Goal: Task Accomplishment & Management: Manage account settings

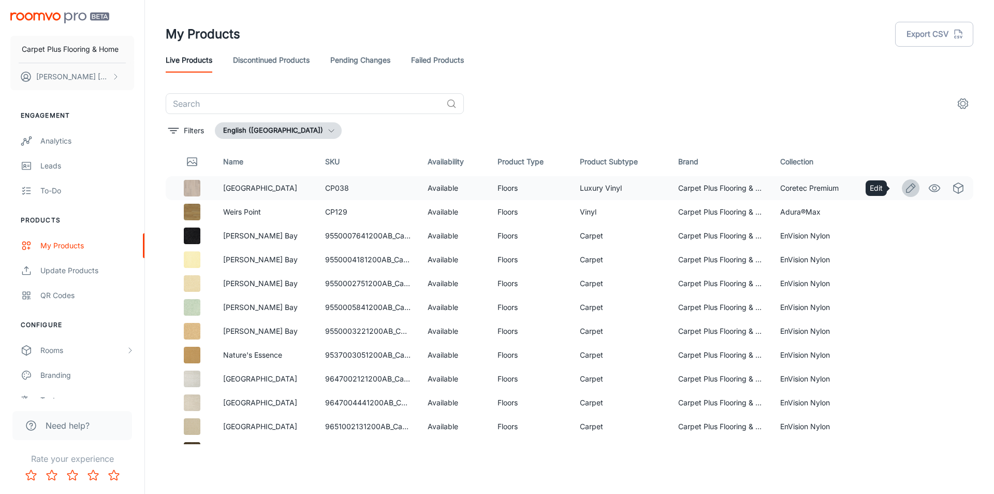
click at [905, 186] on icon "Edit" at bounding box center [911, 188] width 12 height 12
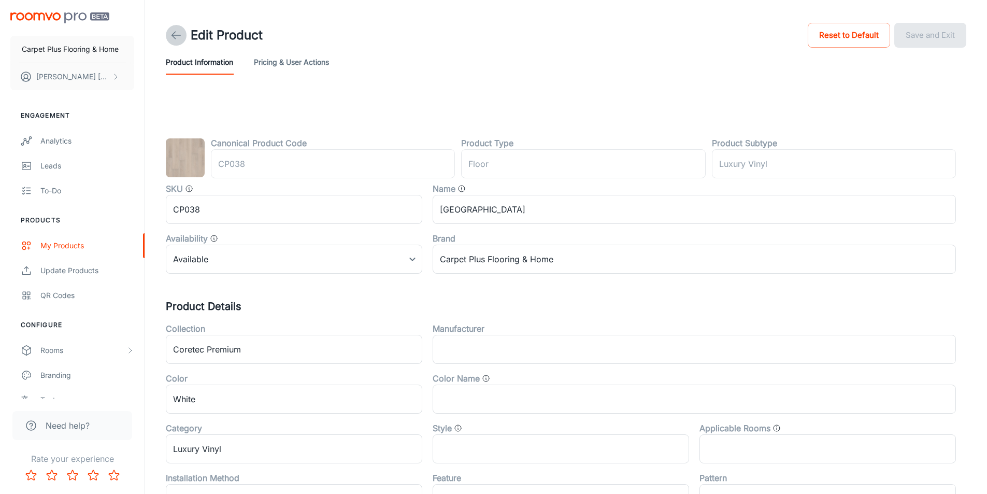
click at [178, 34] on icon at bounding box center [176, 35] width 12 height 12
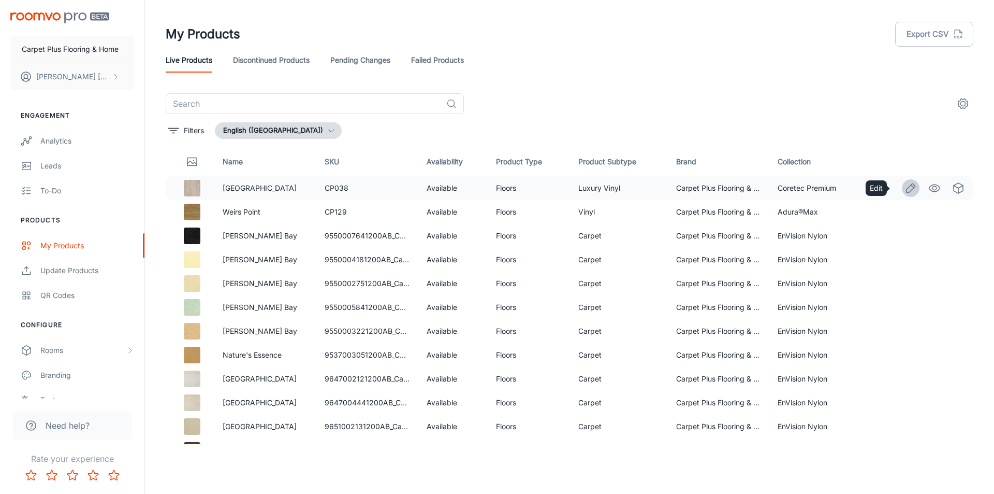
click at [905, 185] on icon "Edit" at bounding box center [911, 188] width 12 height 12
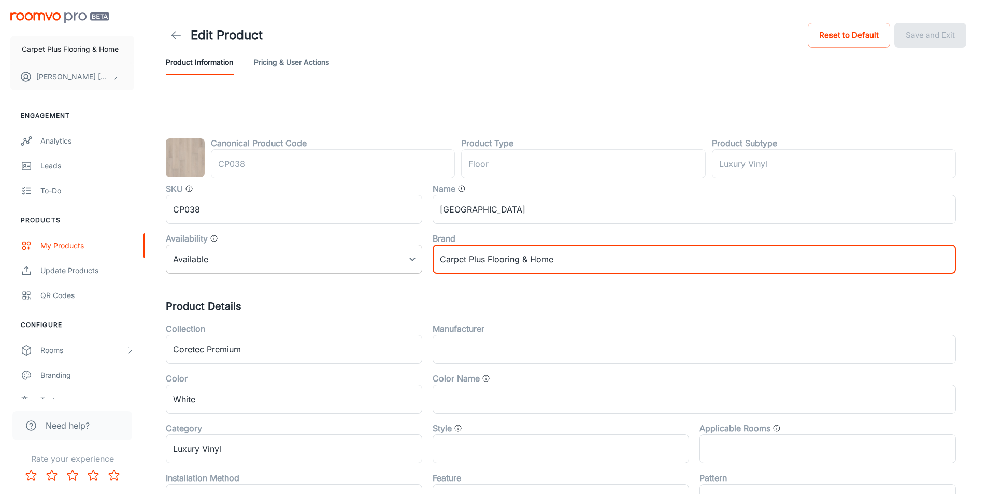
drag, startPoint x: 575, startPoint y: 264, endPoint x: 392, endPoint y: 264, distance: 182.8
click at [392, 264] on div "SKU CP038 ​ Name Belleview Oak ​ Availability Available 0 ​ Brand Carpet Plus F…" at bounding box center [555, 223] width 800 height 99
click at [469, 308] on h5 "Product Details" at bounding box center [566, 306] width 800 height 16
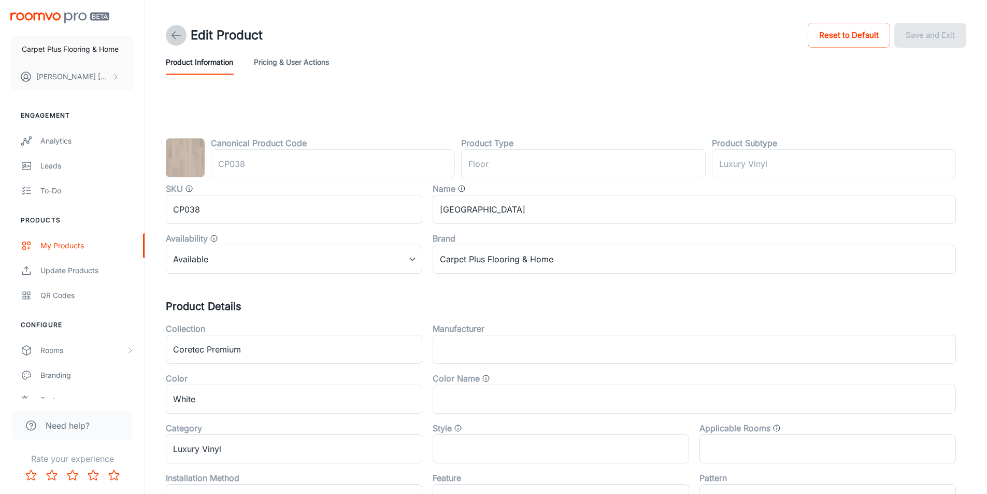
click at [175, 34] on icon at bounding box center [176, 35] width 12 height 12
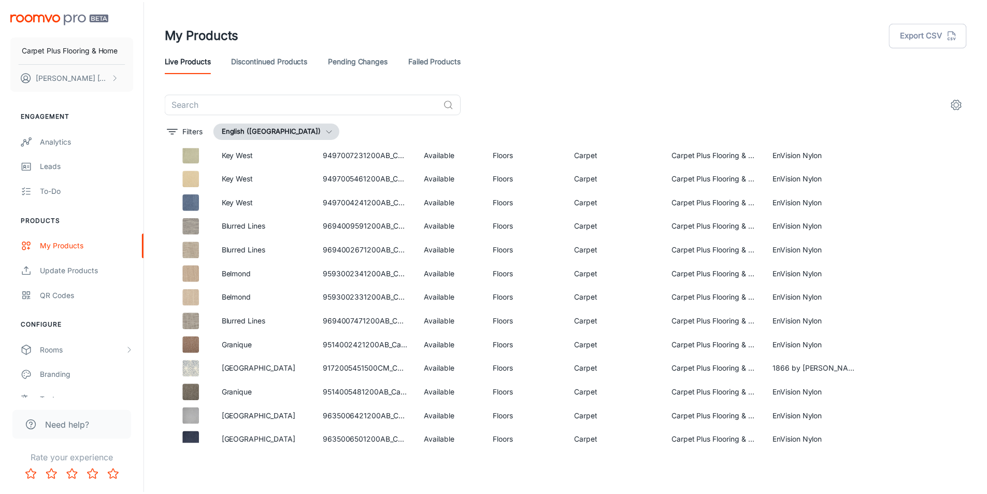
scroll to position [2019, 0]
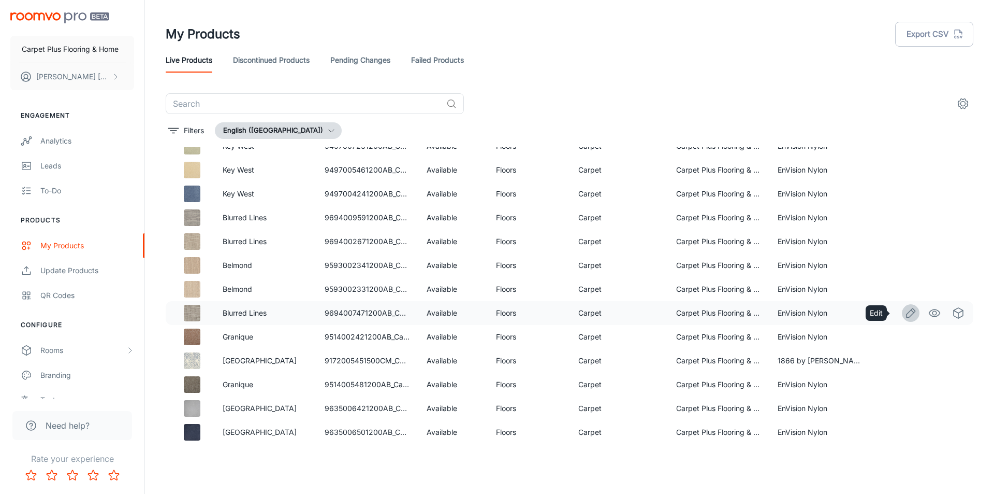
click at [912, 311] on line "Edit" at bounding box center [913, 311] width 3 height 3
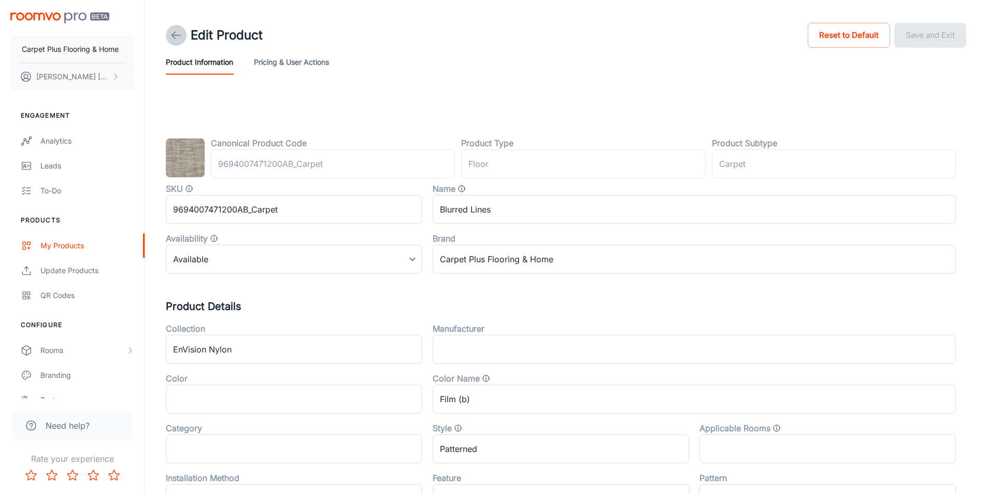
click at [174, 37] on polyline at bounding box center [174, 35] width 4 height 7
